Goal: Transaction & Acquisition: Purchase product/service

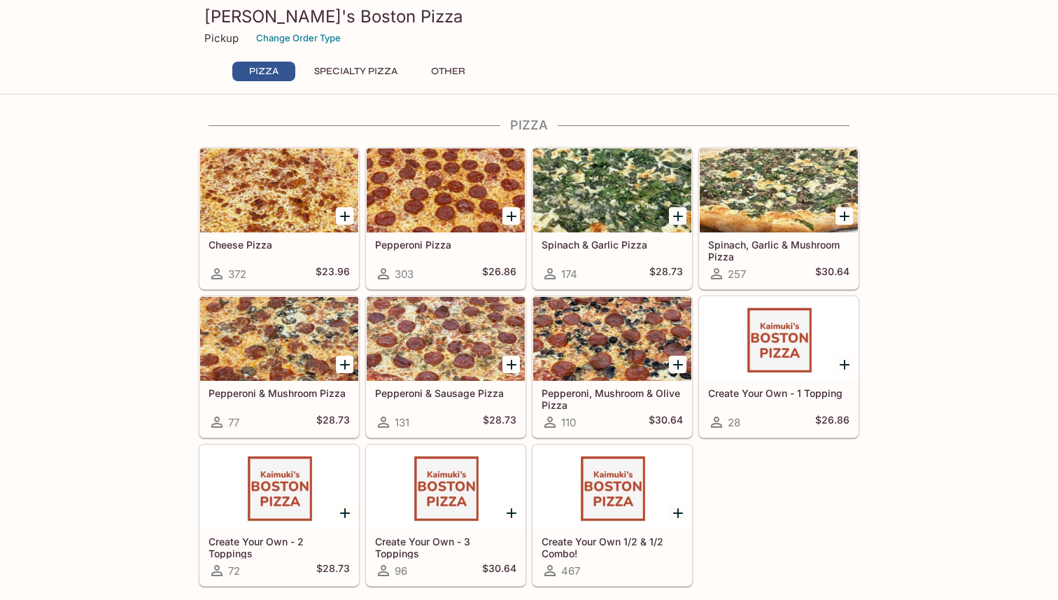
click at [367, 70] on button "Specialty Pizza" at bounding box center [355, 72] width 99 height 20
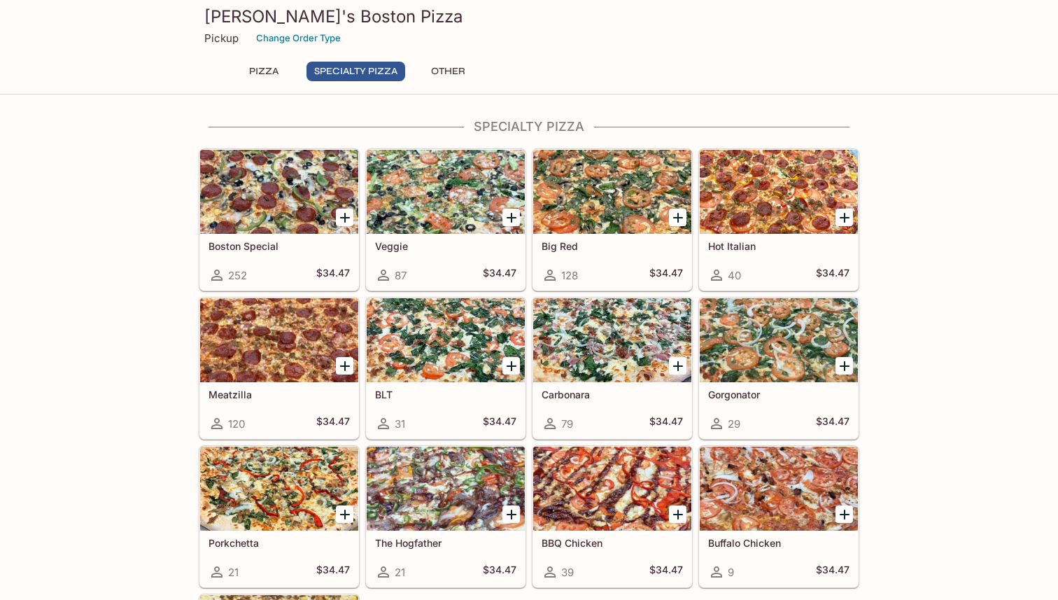
click at [435, 71] on button "Other" at bounding box center [447, 72] width 63 height 20
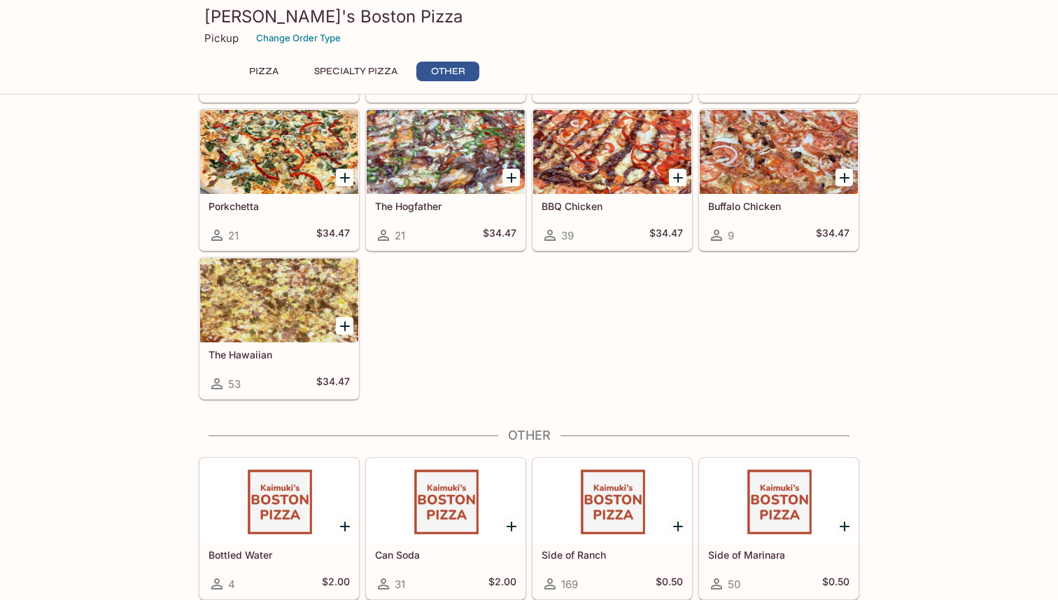
click at [288, 63] on button "Pizza" at bounding box center [263, 72] width 63 height 20
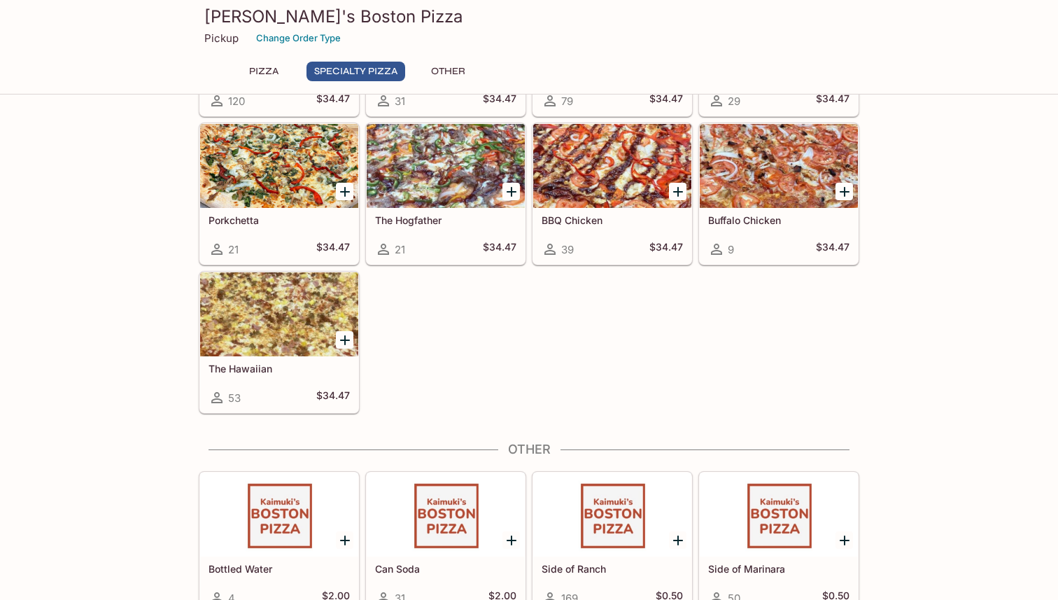
scroll to position [832, 0]
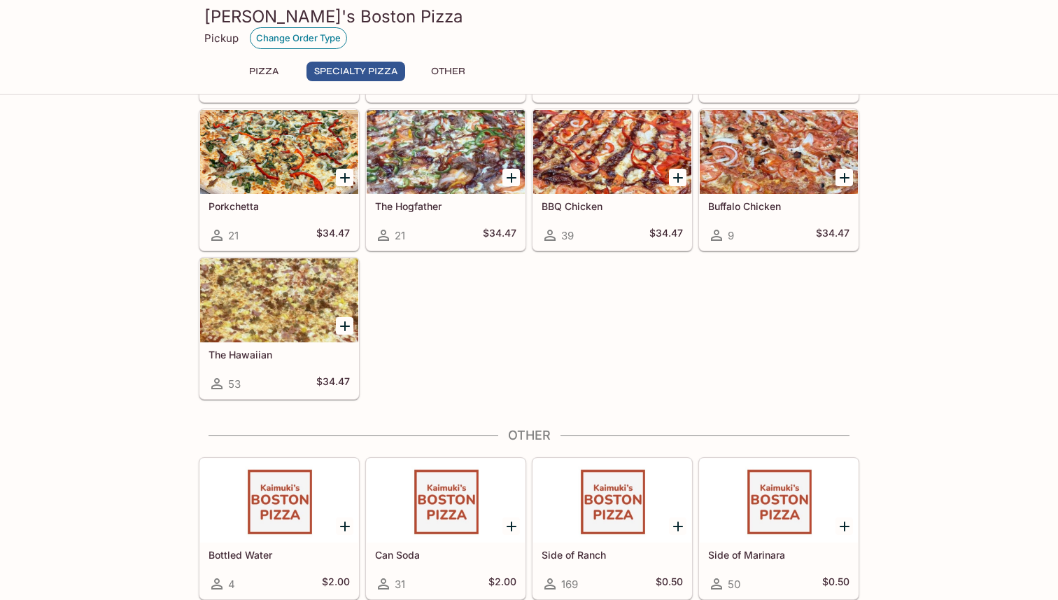
click at [298, 40] on button "Change Order Type" at bounding box center [298, 38] width 97 height 22
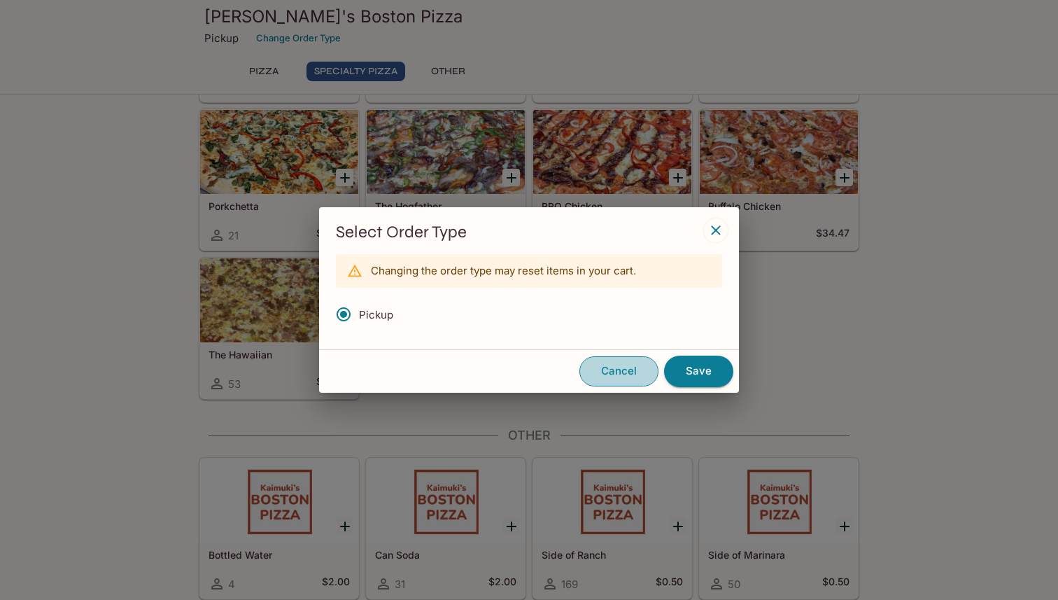
click at [625, 361] on button "Cancel" at bounding box center [618, 370] width 79 height 29
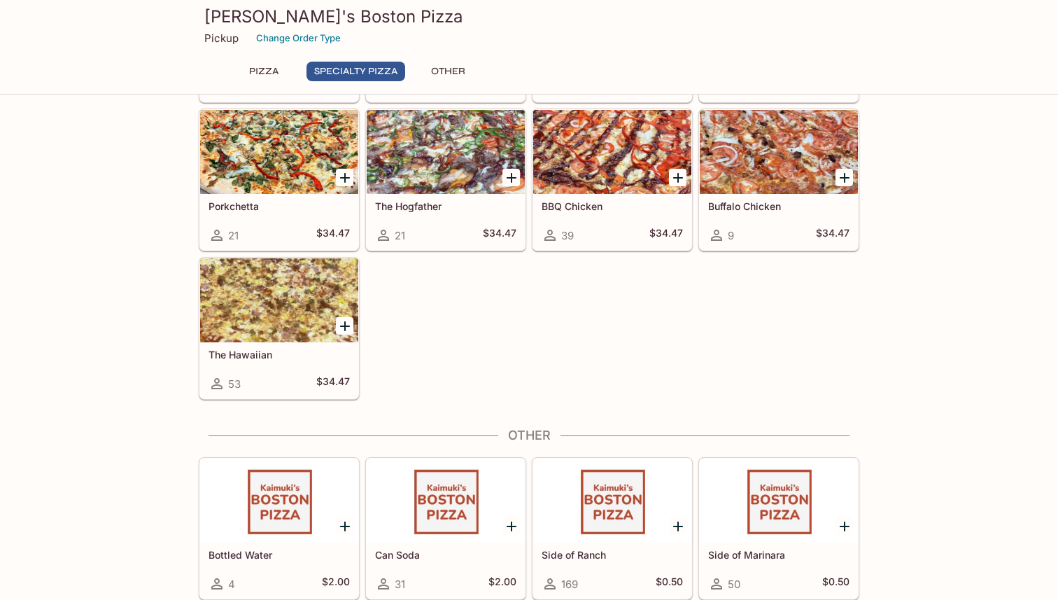
scroll to position [0, 0]
